Goal: Information Seeking & Learning: Learn about a topic

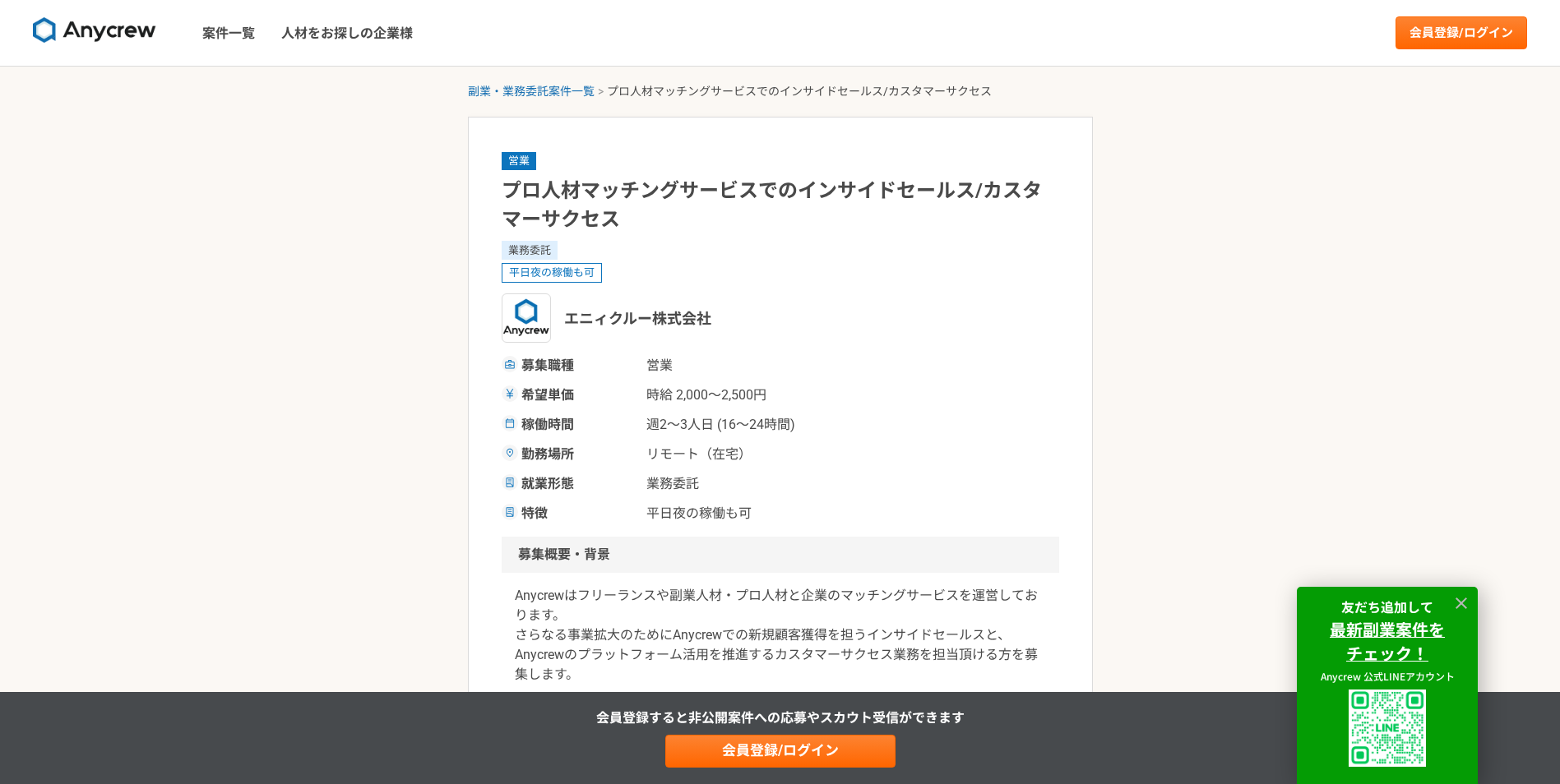
click at [1472, 598] on div at bounding box center [1461, 603] width 24 height 24
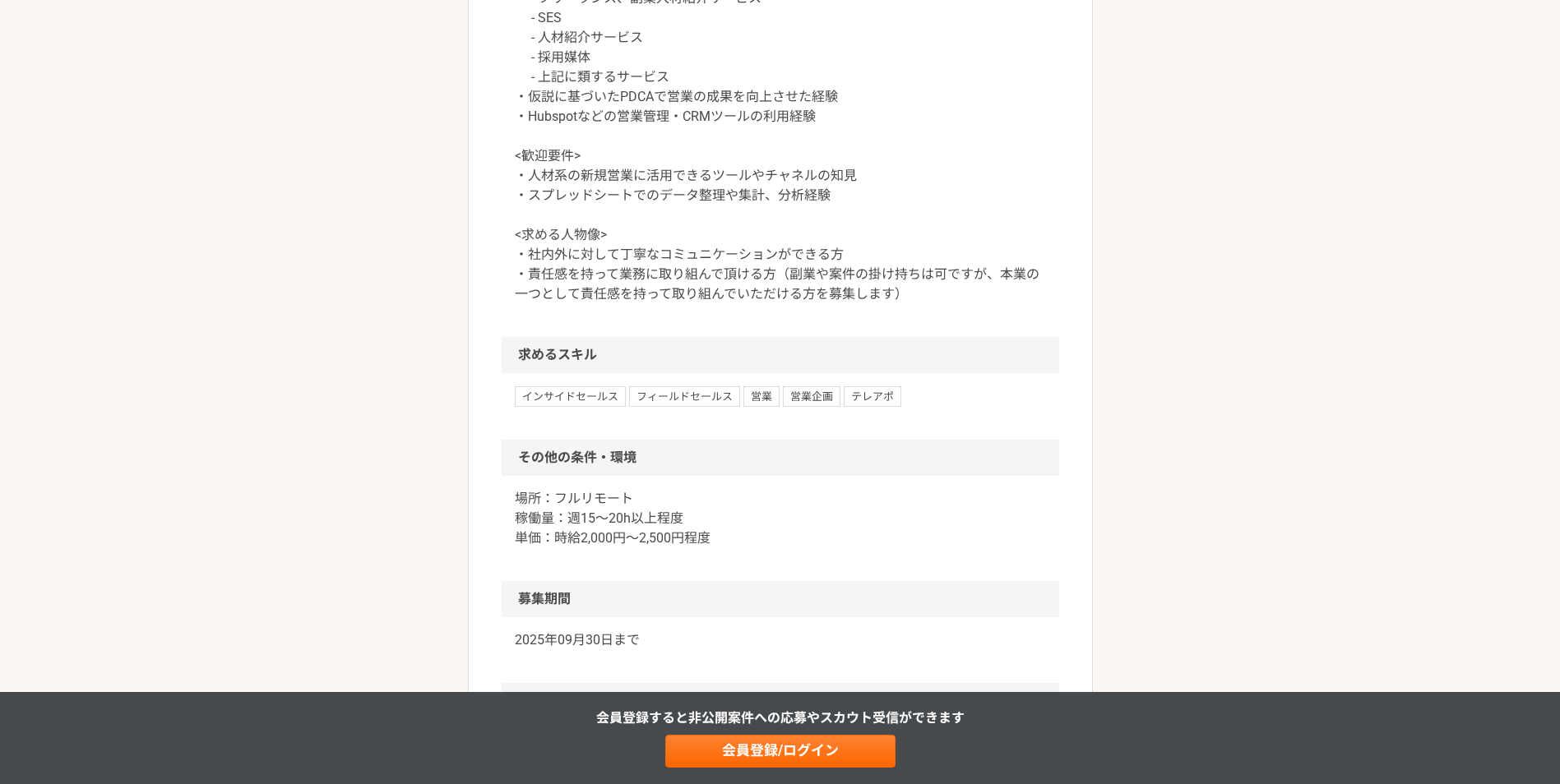
scroll to position [1217, 0]
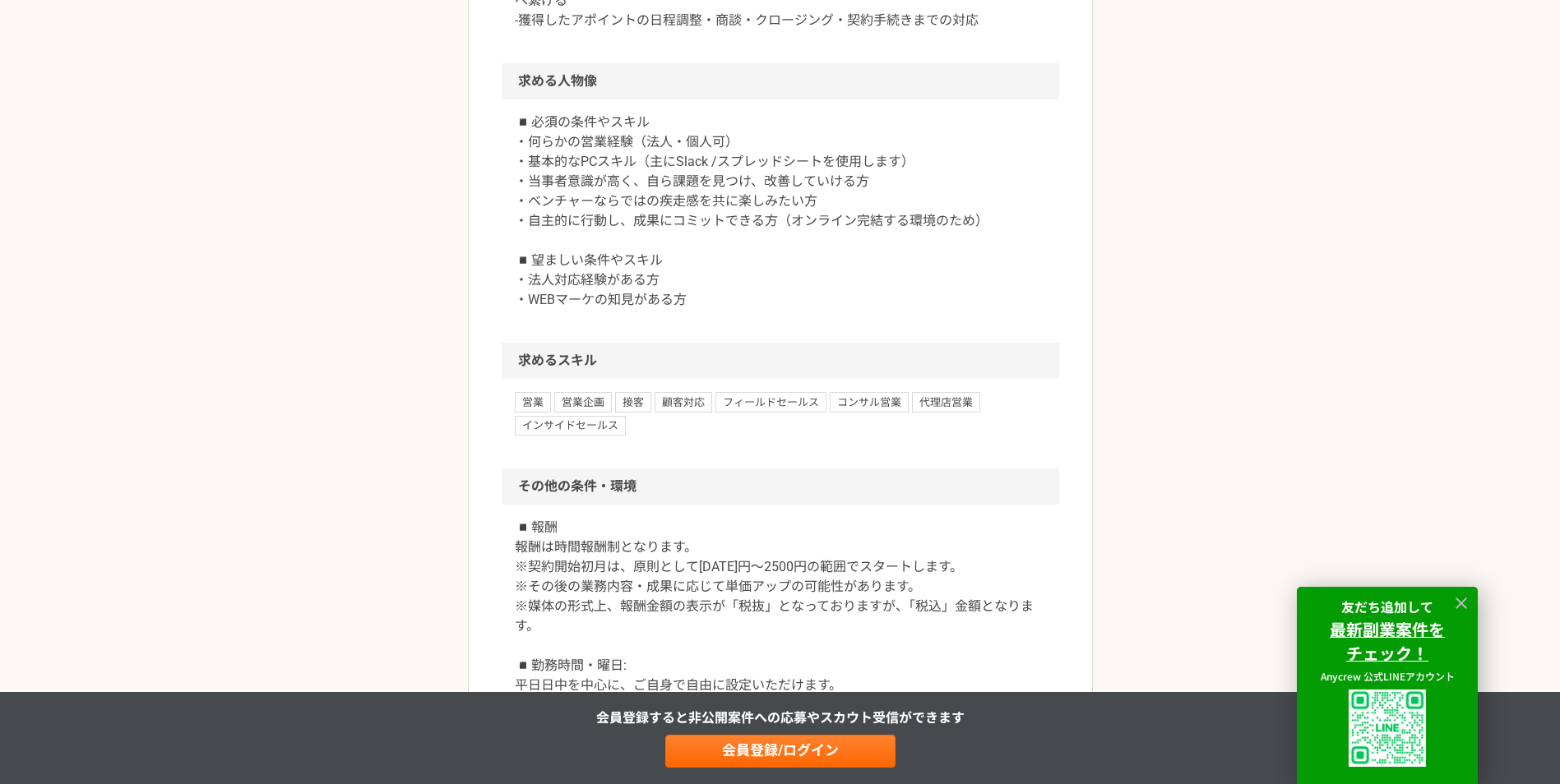
scroll to position [1611, 0]
